Goal: Task Accomplishment & Management: Use online tool/utility

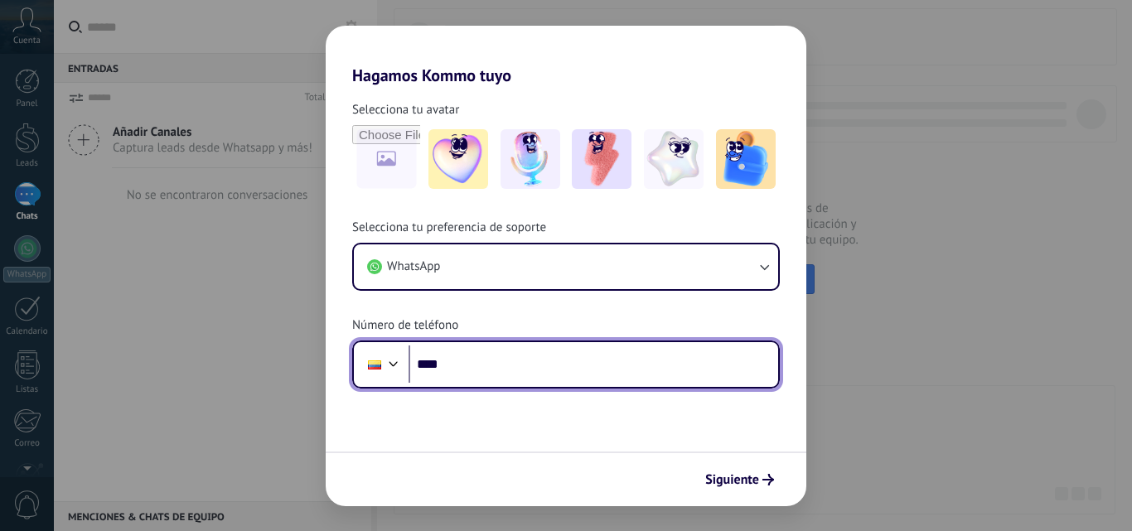
click at [503, 360] on input "****" at bounding box center [594, 365] width 370 height 38
type input "**********"
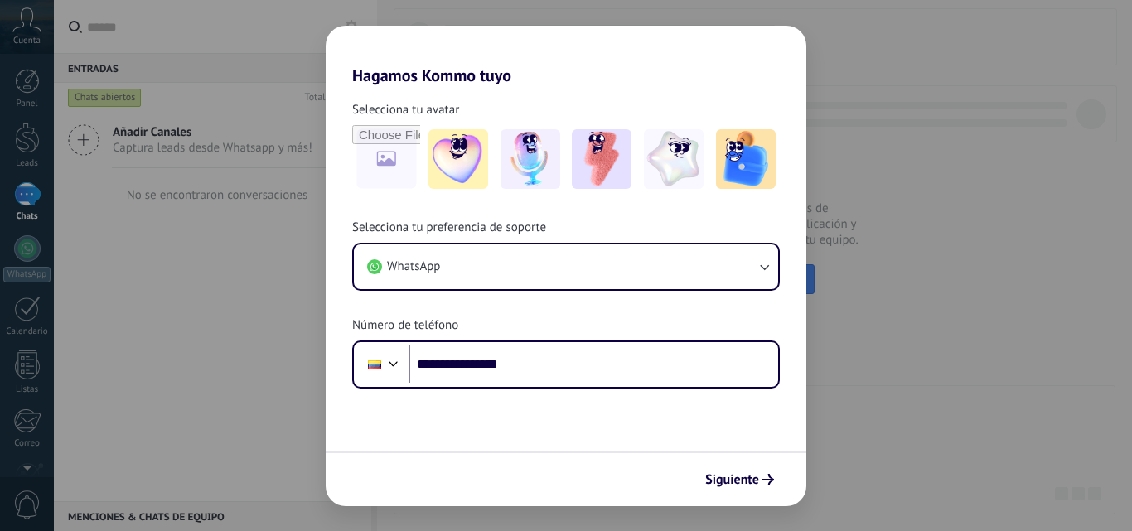
click at [558, 429] on form "**********" at bounding box center [566, 295] width 481 height 421
click at [717, 479] on span "Siguiente" at bounding box center [732, 480] width 54 height 12
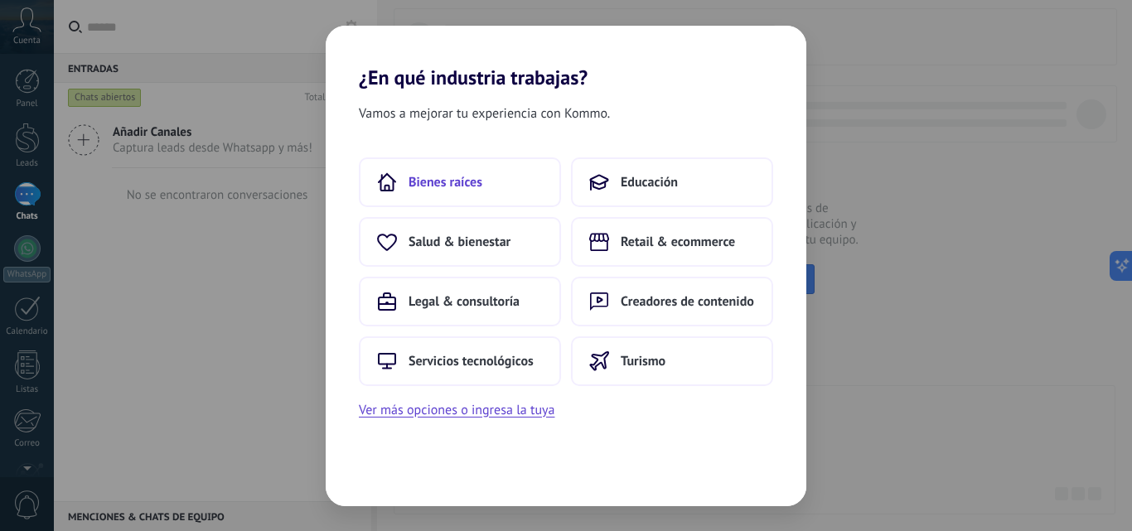
click at [412, 178] on span "Bienes raíces" at bounding box center [446, 182] width 74 height 17
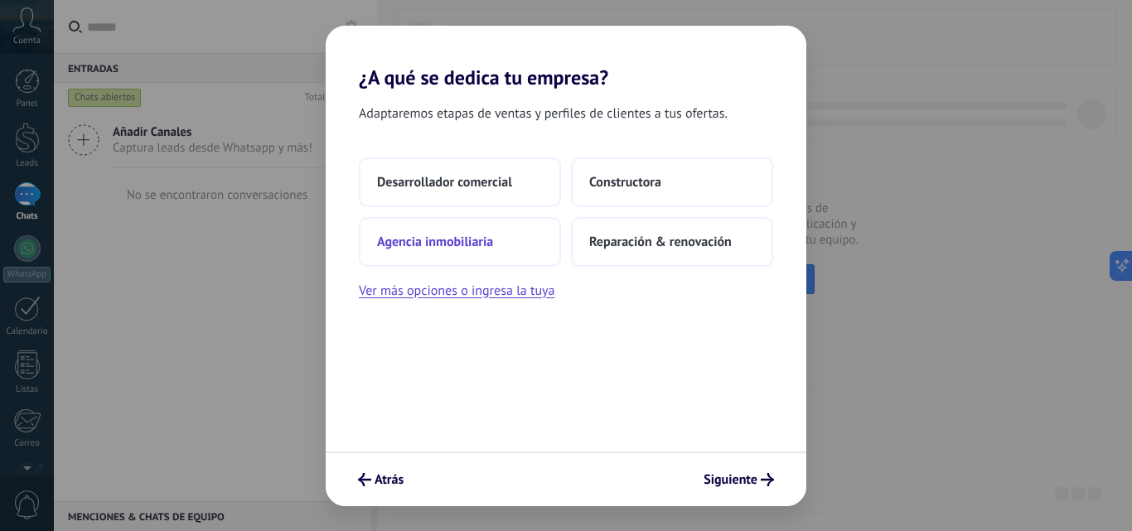
click at [479, 249] on span "Agencia inmobiliaria" at bounding box center [435, 242] width 116 height 17
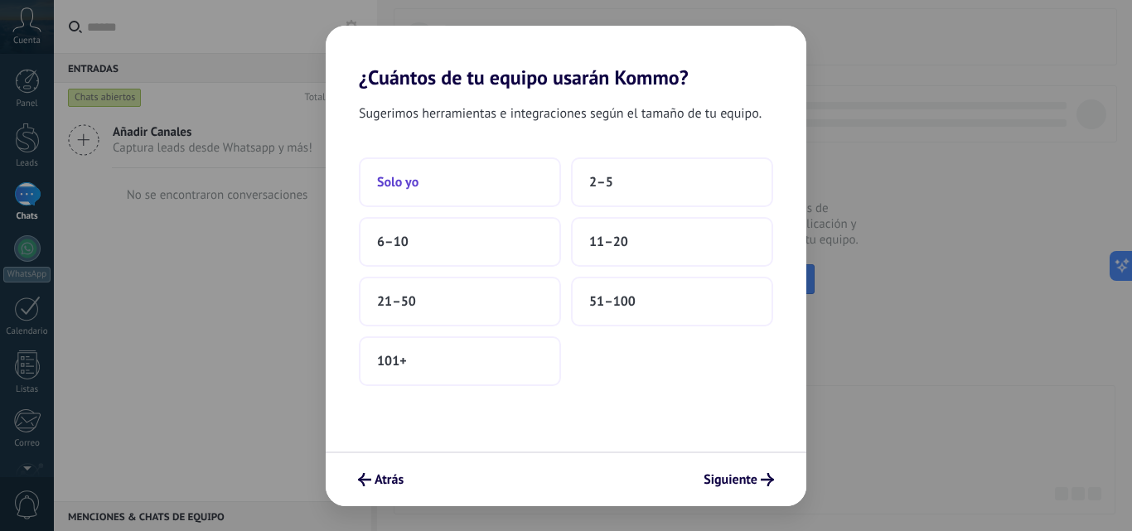
click at [481, 174] on button "Solo yo" at bounding box center [460, 182] width 202 height 50
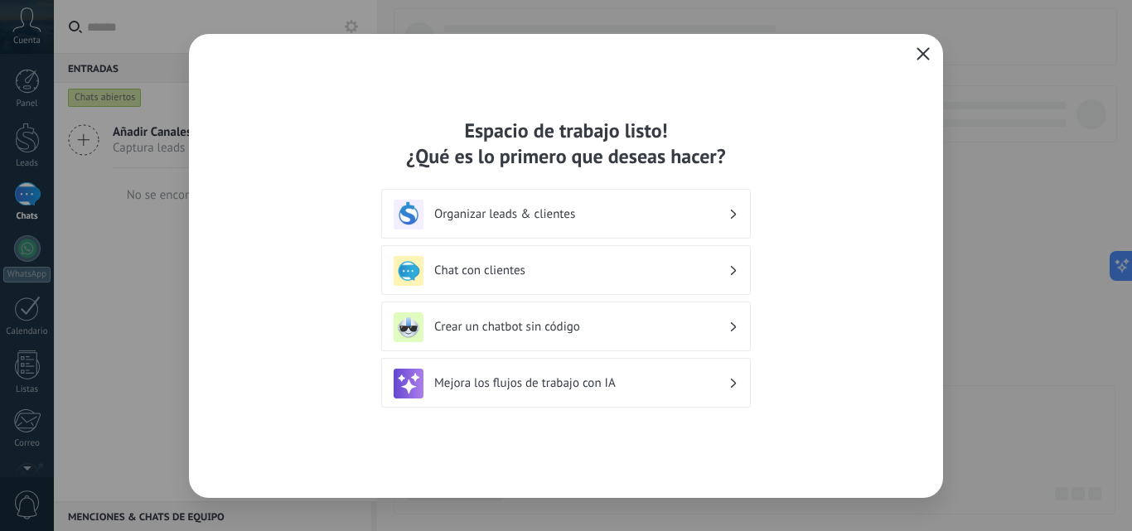
click at [531, 216] on h3 "Organizar leads & clientes" at bounding box center [581, 214] width 294 height 16
click at [520, 273] on h3 "Chat con clientes" at bounding box center [581, 271] width 294 height 16
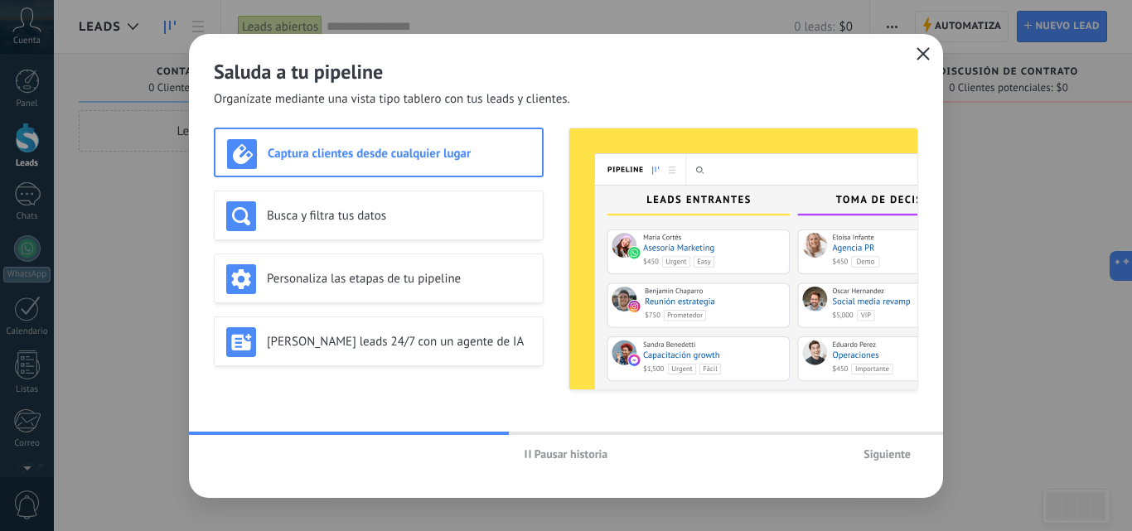
click at [899, 455] on span "Siguiente" at bounding box center [886, 454] width 47 height 12
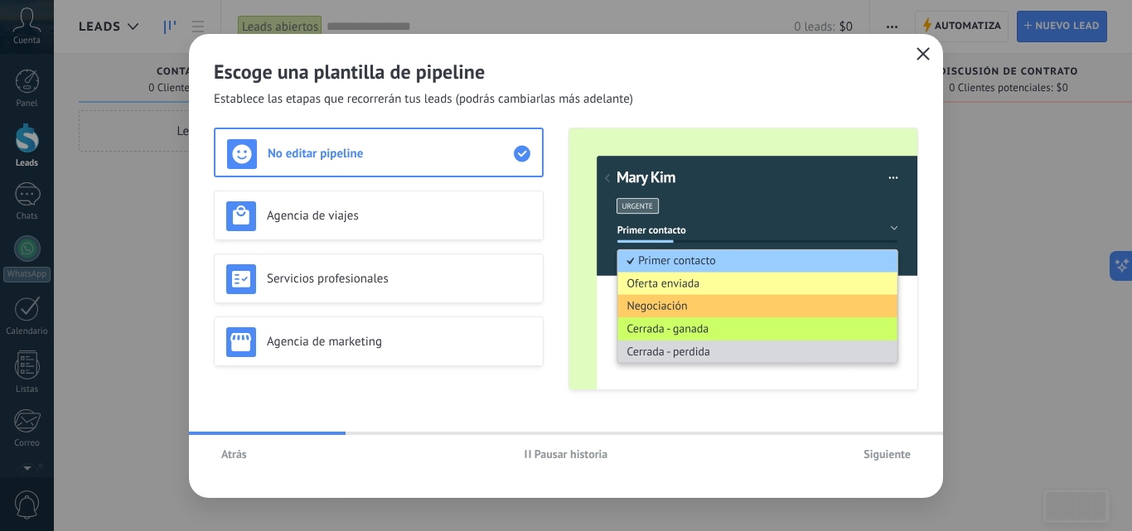
click at [899, 455] on span "Siguiente" at bounding box center [886, 454] width 47 height 12
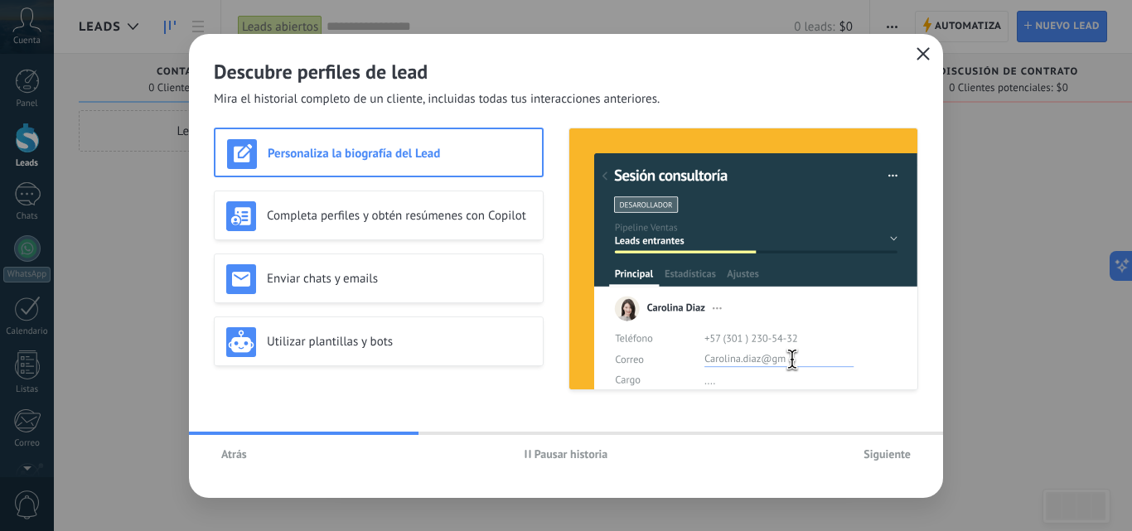
click at [899, 455] on span "Siguiente" at bounding box center [886, 454] width 47 height 12
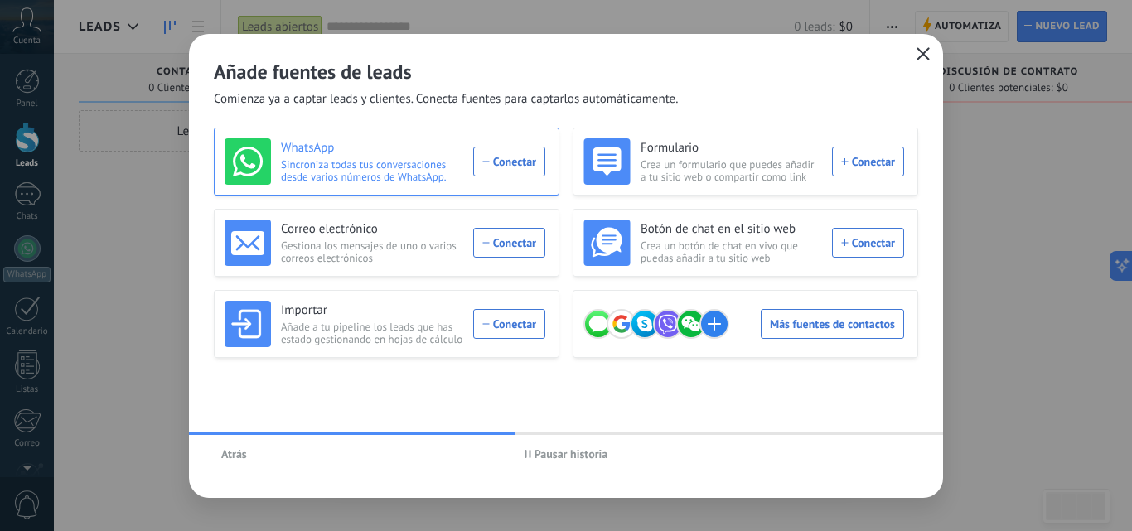
click at [483, 157] on div "WhatsApp Sincroniza todas tus conversaciones desde varios números de WhatsApp. …" at bounding box center [385, 161] width 321 height 46
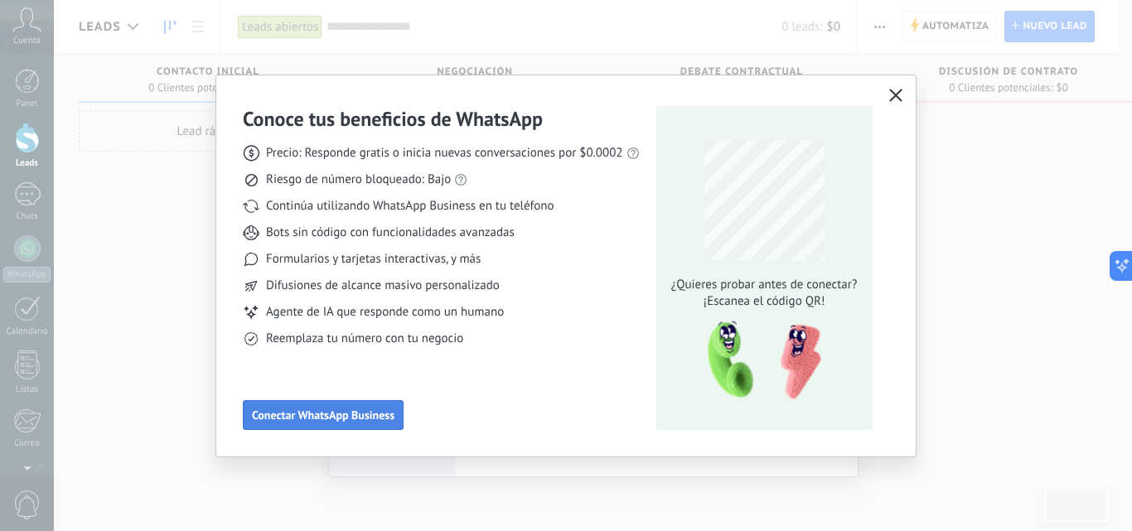
click at [360, 416] on span "Conectar WhatsApp Business" at bounding box center [323, 415] width 143 height 12
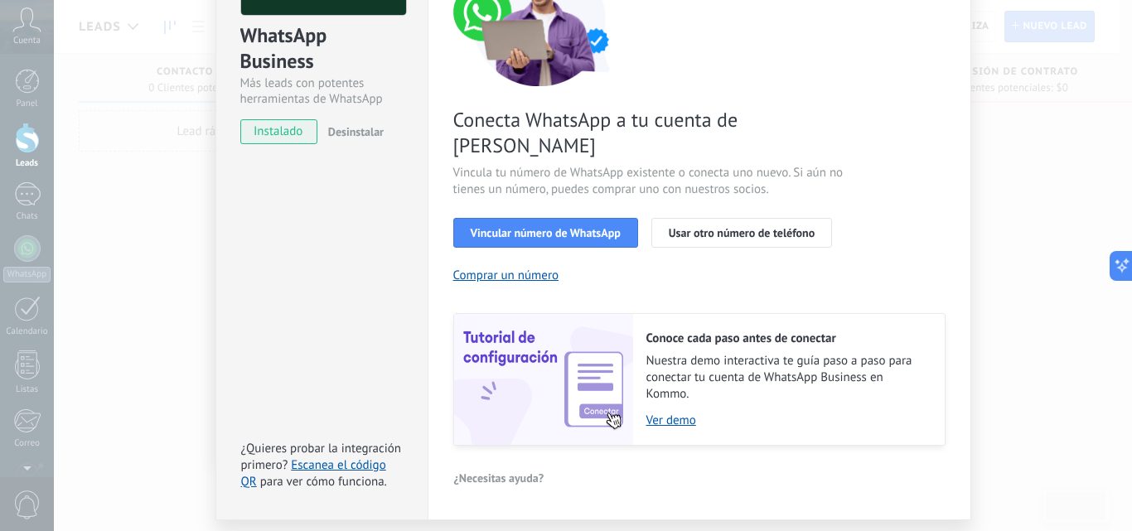
scroll to position [205, 0]
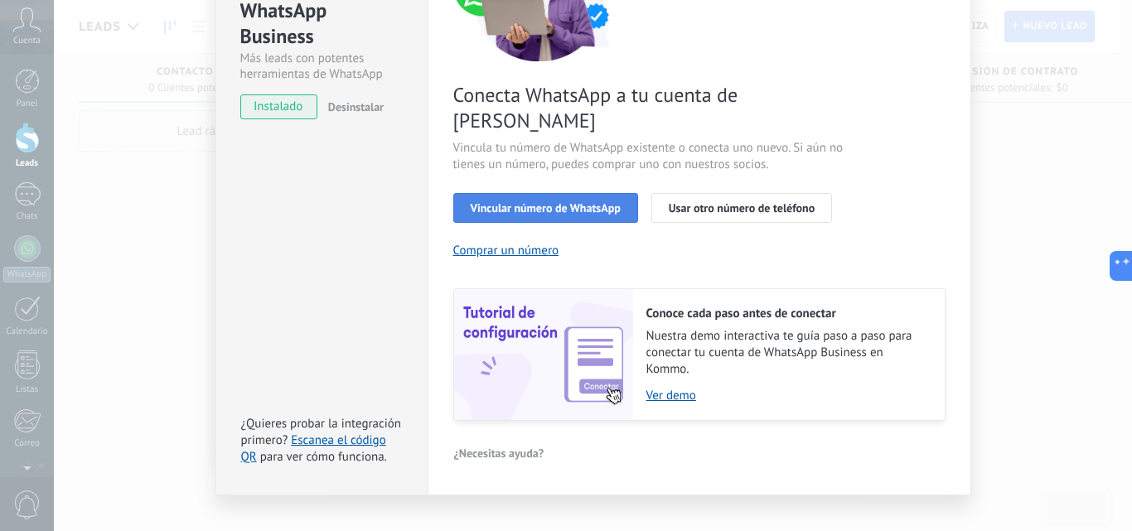
click at [547, 202] on span "Vincular número de WhatsApp" at bounding box center [546, 208] width 150 height 12
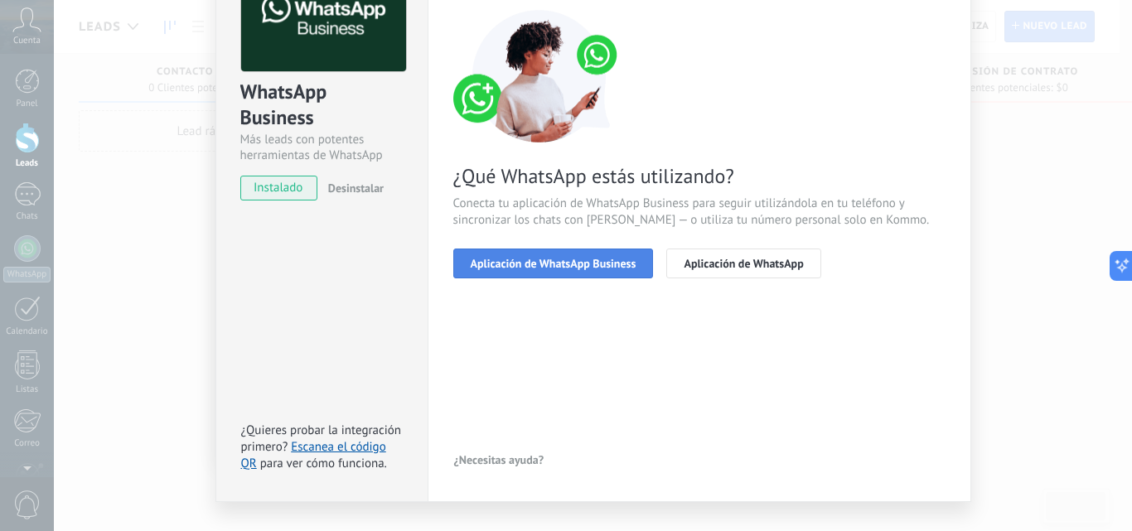
scroll to position [74, 0]
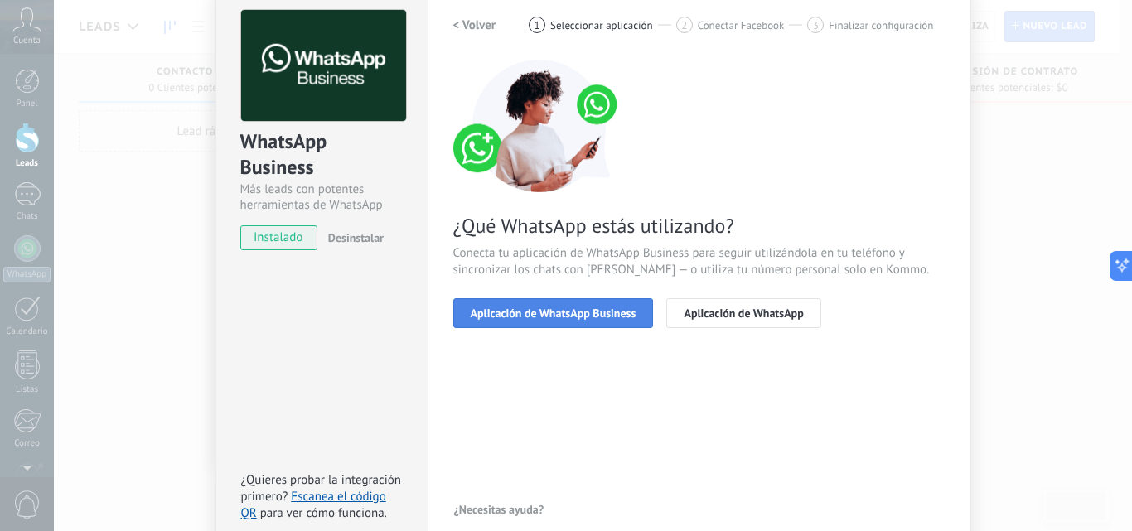
click at [544, 316] on span "Aplicación de WhatsApp Business" at bounding box center [554, 313] width 166 height 12
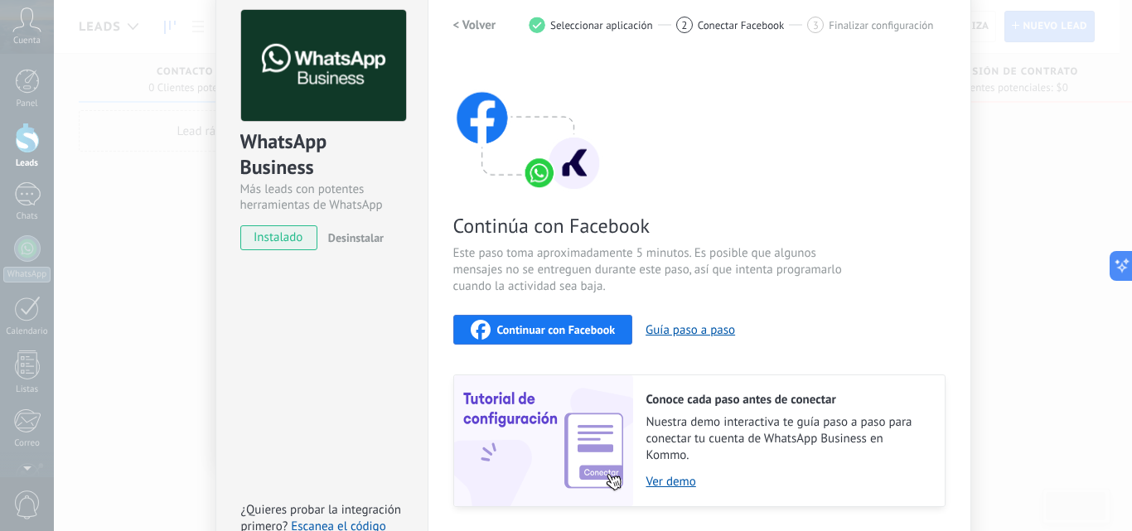
click at [549, 336] on div "Continuar con Facebook" at bounding box center [543, 330] width 145 height 20
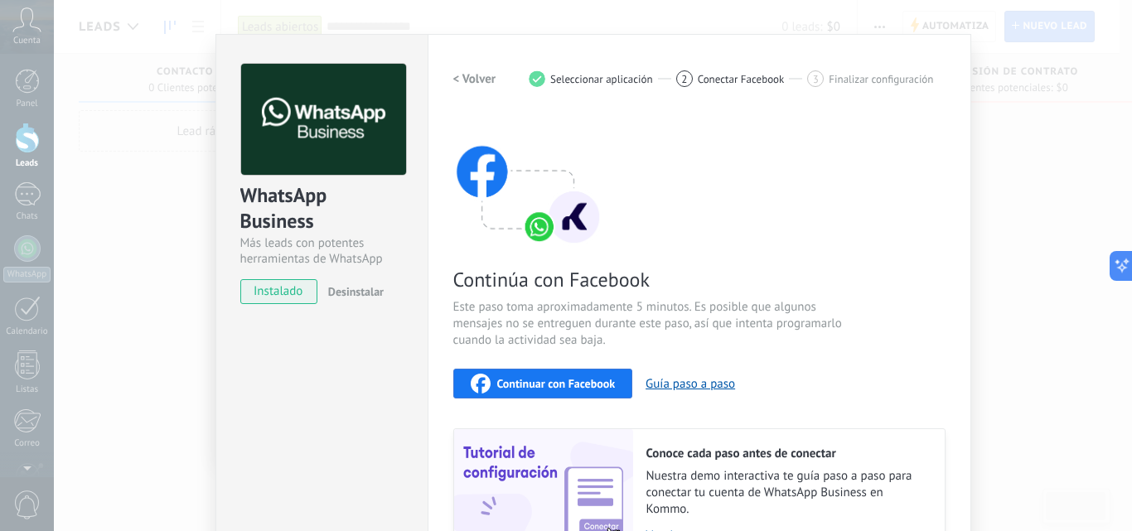
scroll to position [0, 0]
